Goal: Transaction & Acquisition: Subscribe to service/newsletter

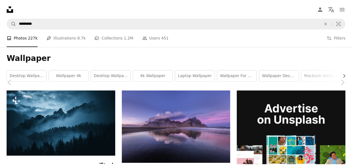
scroll to position [5105, 0]
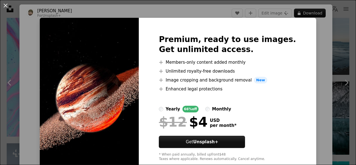
click at [321, 77] on div "An X shape Premium, ready to use images. Get unlimited access. A plus sign Memb…" at bounding box center [178, 82] width 356 height 165
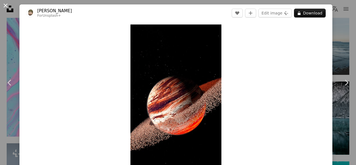
click at [4, 3] on button "An X shape" at bounding box center [5, 5] width 7 height 7
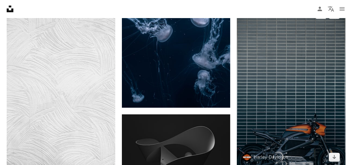
scroll to position [8473, 0]
